Goal: Check status: Check status

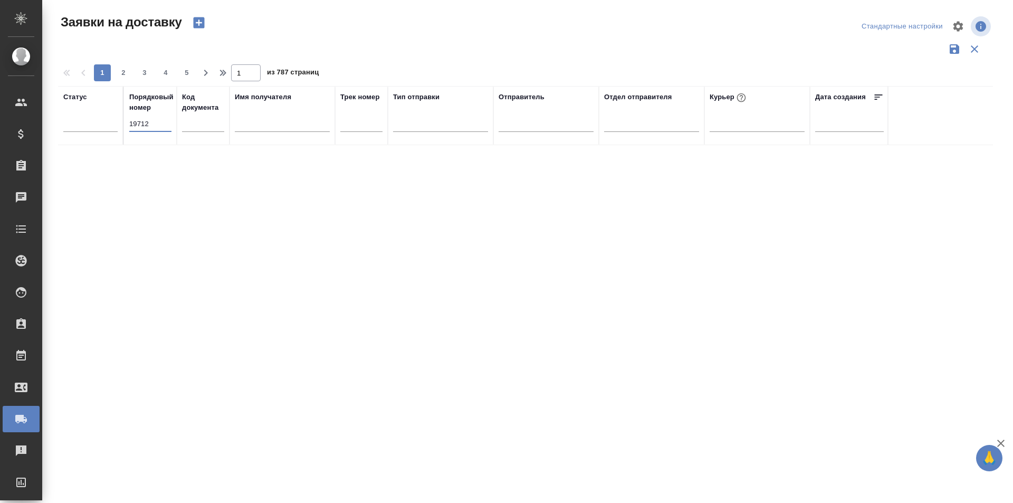
click at [139, 115] on div "Порядковый номер 19712" at bounding box center [150, 115] width 42 height 47
click at [139, 122] on input "19712" at bounding box center [150, 124] width 42 height 15
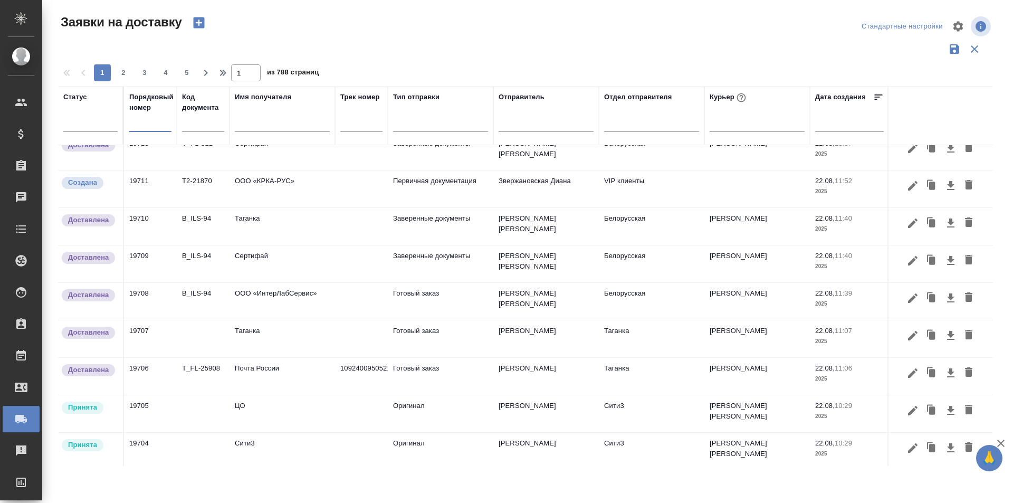
scroll to position [698, 0]
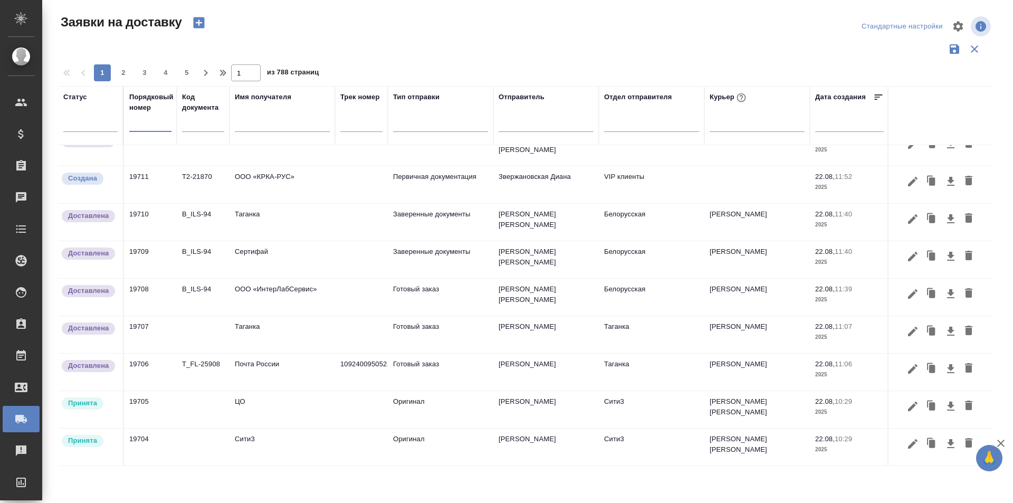
click at [123, 68] on span "2" at bounding box center [123, 73] width 17 height 11
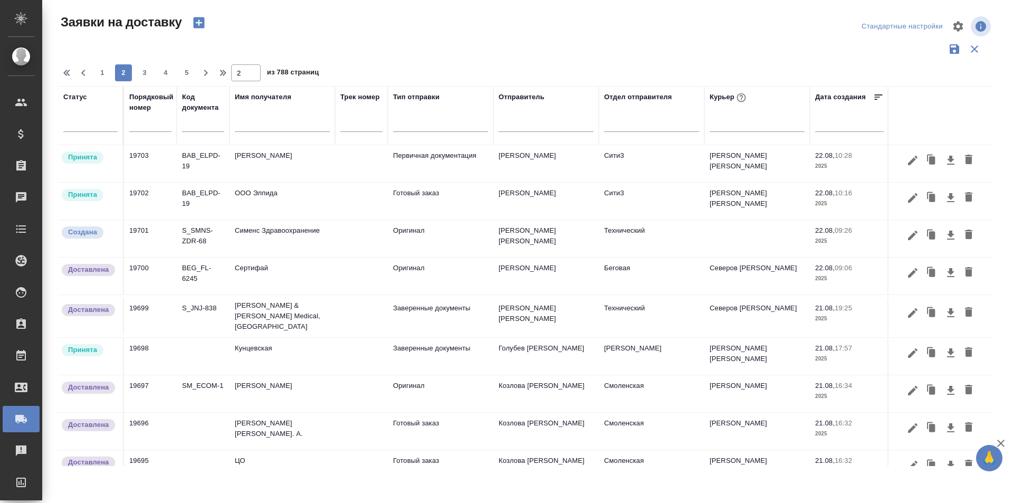
scroll to position [0, 0]
click at [104, 75] on span "1" at bounding box center [102, 73] width 17 height 11
type input "1"
